Goal: Transaction & Acquisition: Purchase product/service

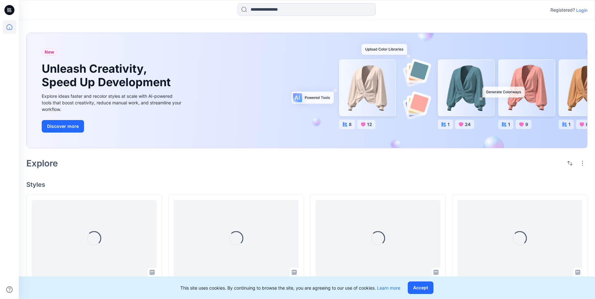
click at [582, 9] on p "Login" at bounding box center [582, 10] width 11 height 7
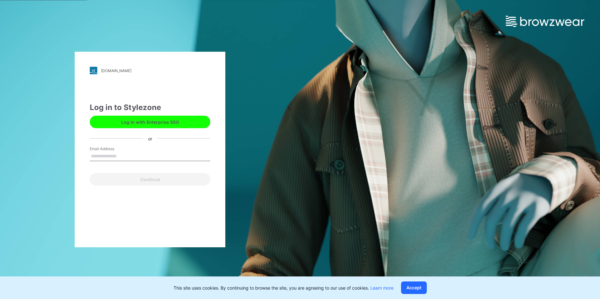
click at [129, 155] on input "Email Address" at bounding box center [150, 156] width 121 height 9
type input "**********"
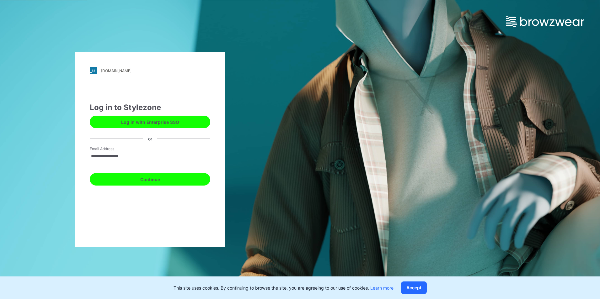
click at [154, 176] on button "Continue" at bounding box center [150, 179] width 121 height 13
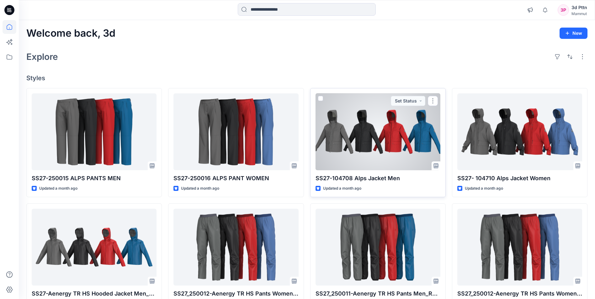
click at [394, 148] on div at bounding box center [378, 132] width 125 height 77
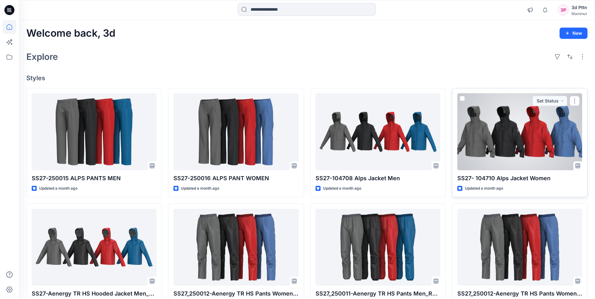
click at [514, 144] on div at bounding box center [520, 132] width 125 height 77
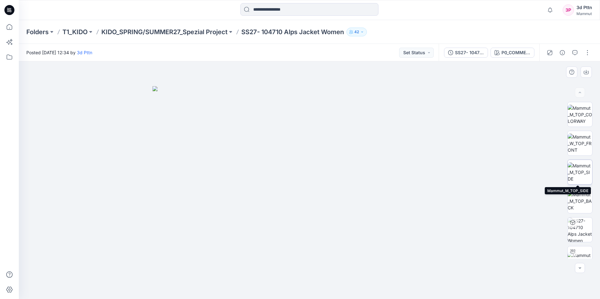
click at [585, 172] on img at bounding box center [580, 173] width 24 height 20
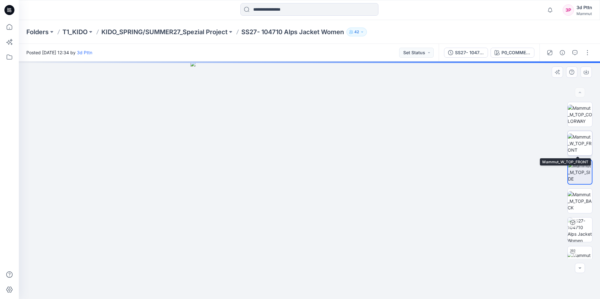
click at [581, 146] on img at bounding box center [580, 144] width 24 height 20
